Goal: Transaction & Acquisition: Download file/media

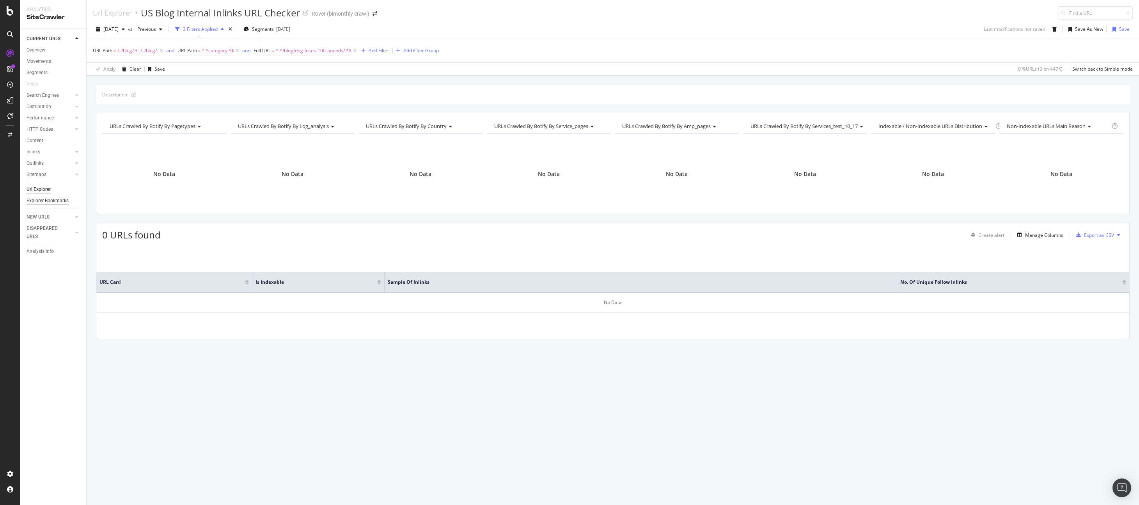
click at [41, 199] on div "Explorer Bookmarks" at bounding box center [48, 201] width 42 height 8
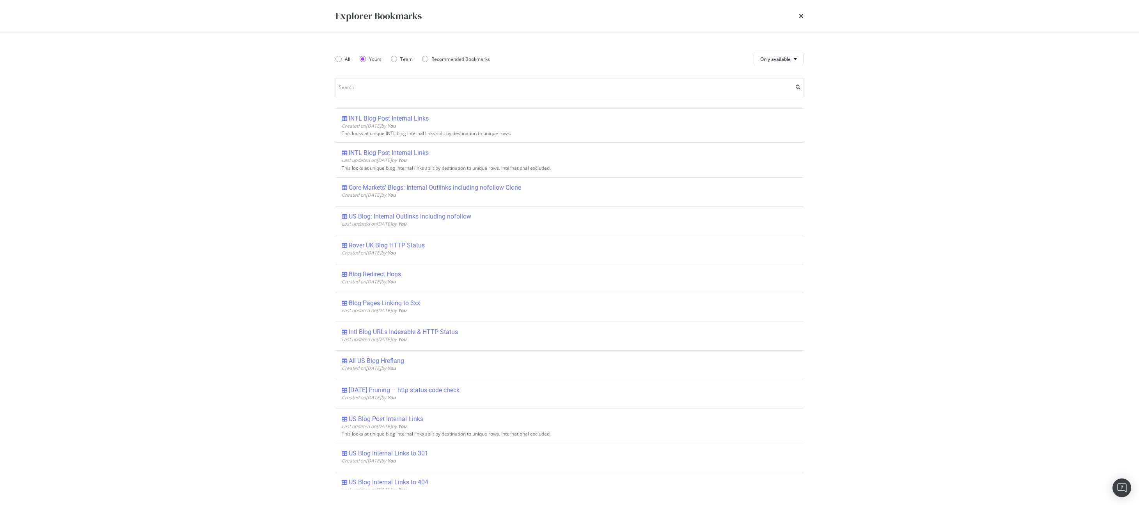
click at [253, 106] on div "Explorer Bookmarks All Yours Team Recommended Bookmarks Only available INTL Blo…" at bounding box center [569, 252] width 1139 height 505
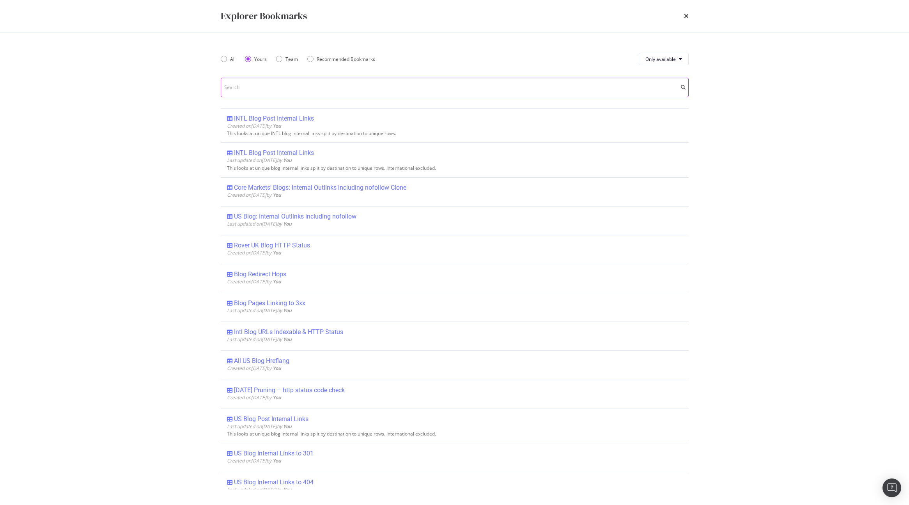
click at [325, 92] on input "modal" at bounding box center [455, 87] width 468 height 19
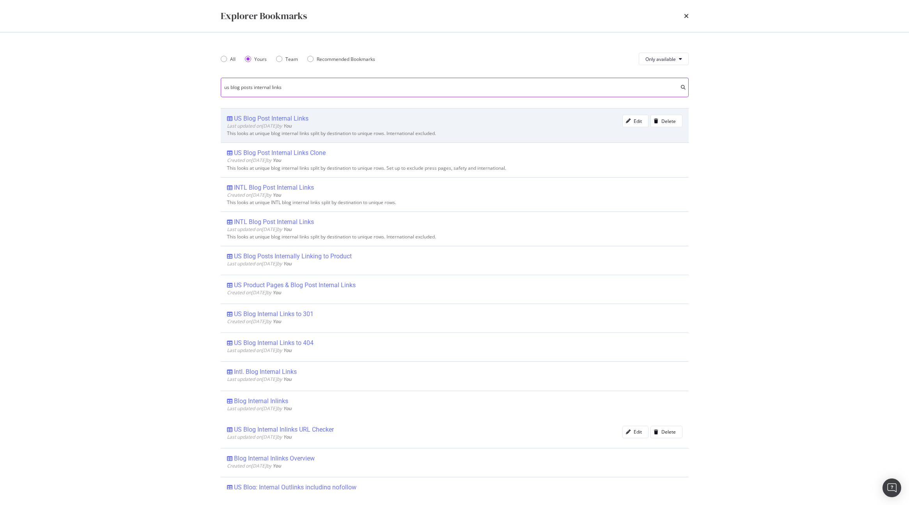
type input "us blog posts internal links"
click at [263, 115] on div "US Blog Post Internal Links" at bounding box center [271, 119] width 74 height 8
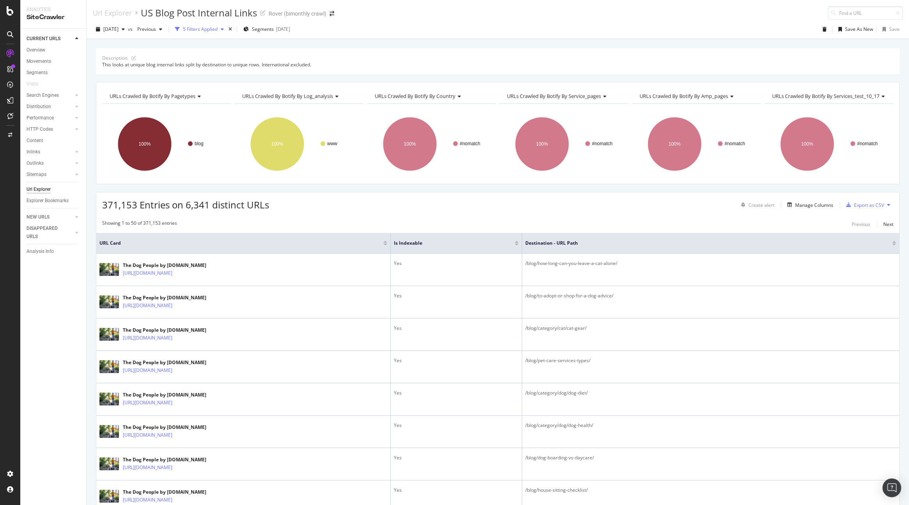
click at [218, 31] on div "5 Filters Applied" at bounding box center [200, 29] width 35 height 7
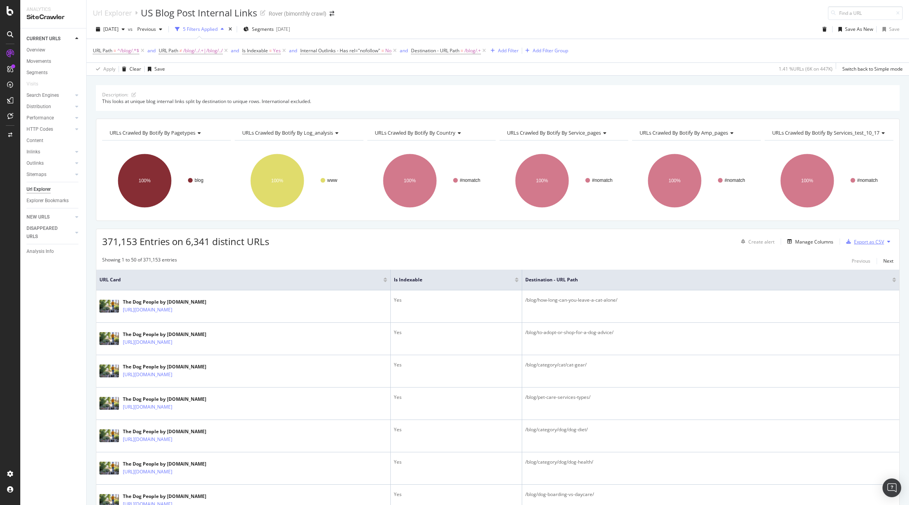
click at [868, 240] on div "Export as CSV" at bounding box center [869, 241] width 30 height 7
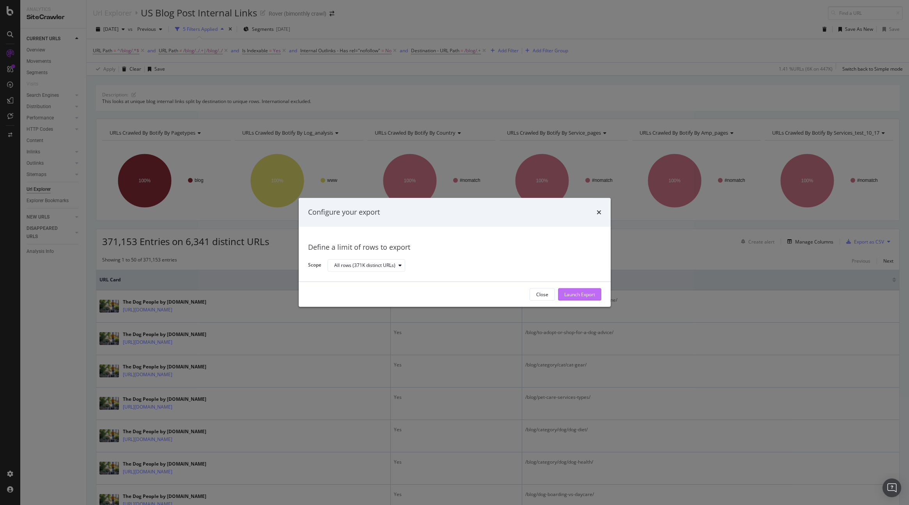
click at [585, 291] on div "Launch Export" at bounding box center [579, 294] width 31 height 7
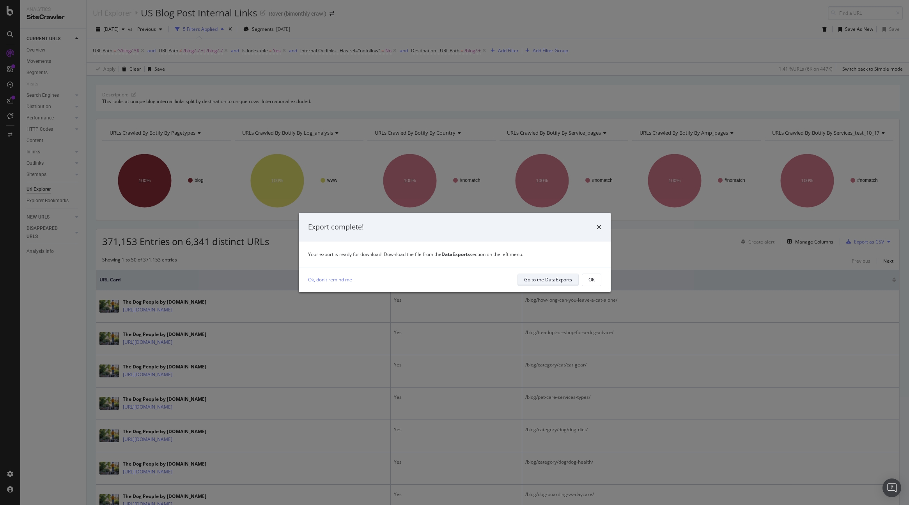
click at [547, 282] on div "Go to the DataExports" at bounding box center [548, 279] width 48 height 7
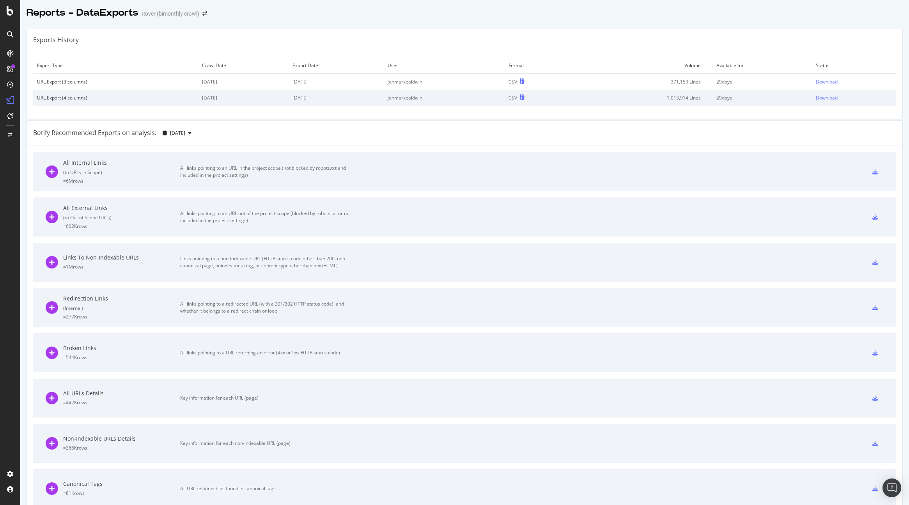
click at [684, 98] on td "1,013,914 Lines" at bounding box center [642, 98] width 140 height 16
click at [829, 80] on div "Download" at bounding box center [827, 81] width 22 height 7
